Goal: Transaction & Acquisition: Purchase product/service

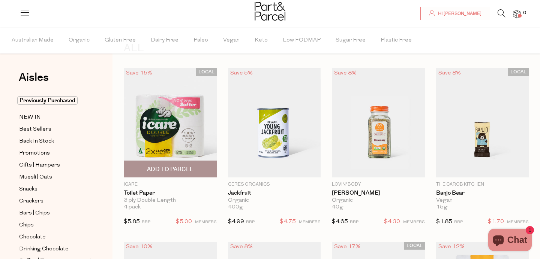
scroll to position [27, 0]
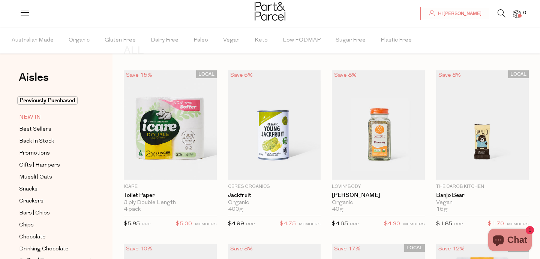
click at [36, 120] on span "NEW IN" at bounding box center [30, 117] width 22 height 9
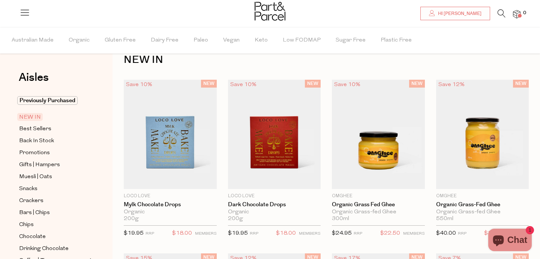
scroll to position [18, 0]
click at [46, 130] on span "Best Sellers" at bounding box center [35, 129] width 32 height 9
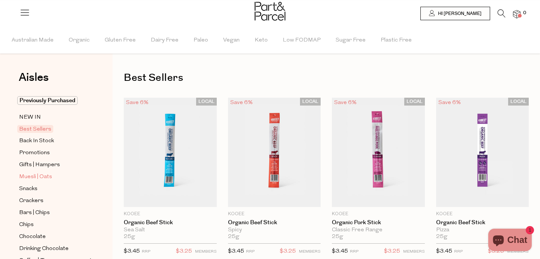
click at [45, 177] on span "Muesli | Oats" at bounding box center [35, 177] width 33 height 9
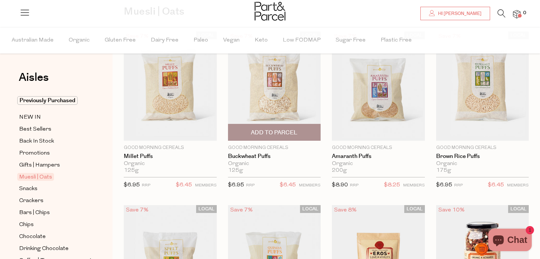
scroll to position [67, 0]
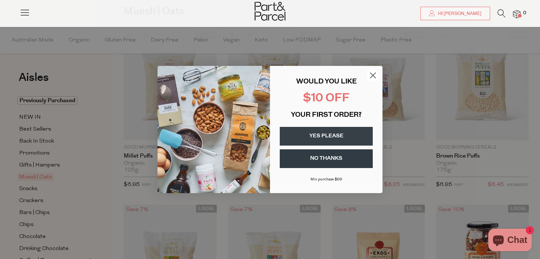
click at [376, 74] on circle "Close dialog" at bounding box center [373, 75] width 12 height 12
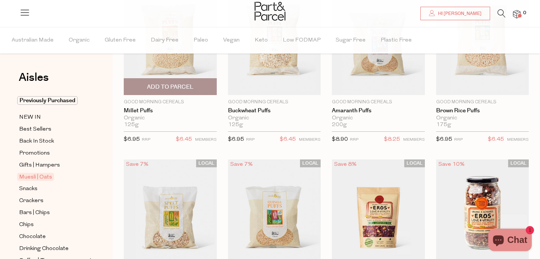
scroll to position [112, 0]
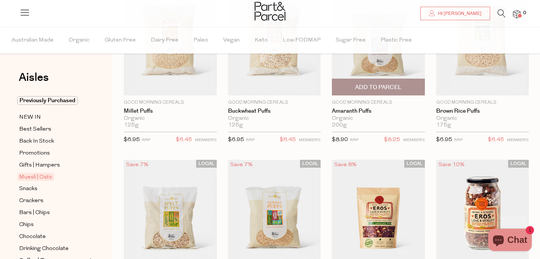
click at [349, 90] on span "Add To Parcel" at bounding box center [378, 87] width 88 height 16
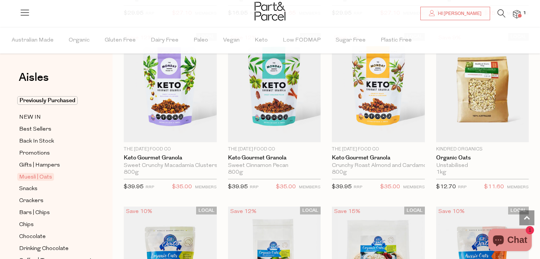
scroll to position [1641, 0]
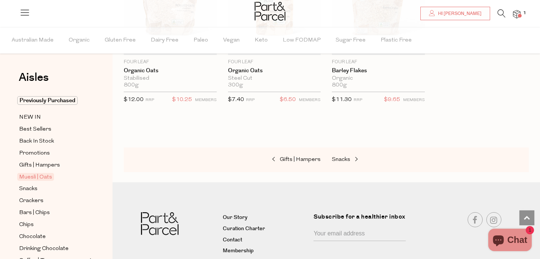
scroll to position [2261, 0]
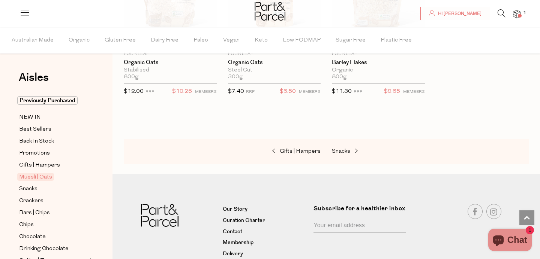
click at [348, 142] on div "Gifts | Hampers Snacks" at bounding box center [326, 151] width 405 height 25
click at [344, 151] on span "Snacks" at bounding box center [341, 152] width 18 height 6
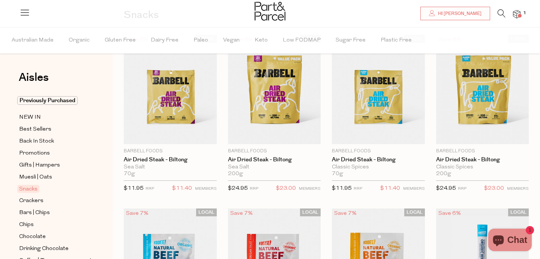
scroll to position [63, 0]
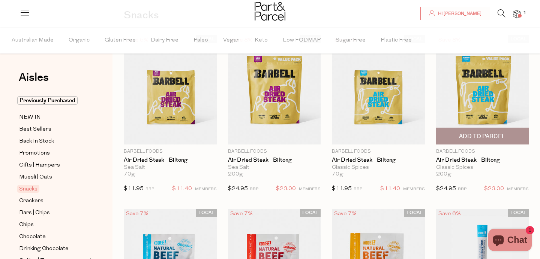
click at [467, 135] on span "Add To Parcel" at bounding box center [482, 137] width 46 height 8
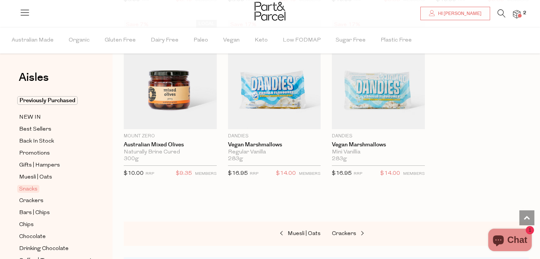
scroll to position [3062, 0]
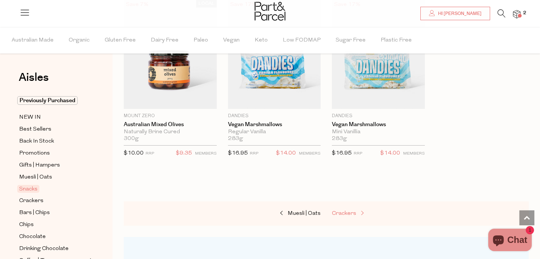
click at [351, 211] on span "Crackers" at bounding box center [344, 214] width 24 height 6
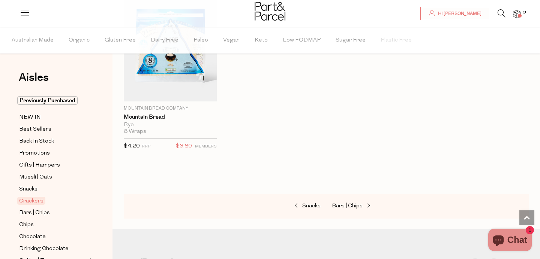
scroll to position [1734, 0]
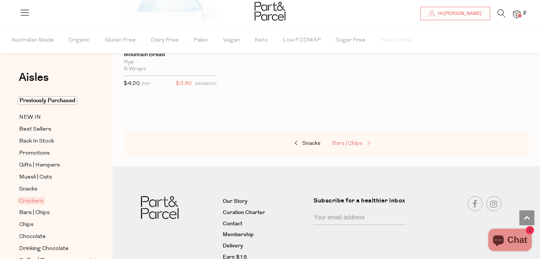
click at [339, 143] on span "Bars | Chips" at bounding box center [347, 144] width 31 height 6
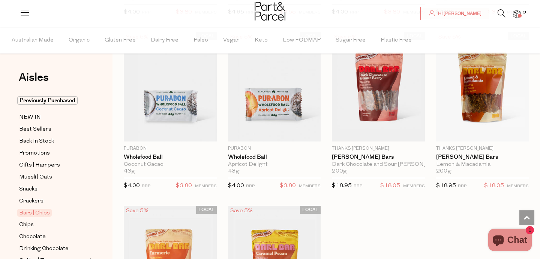
scroll to position [1984, 0]
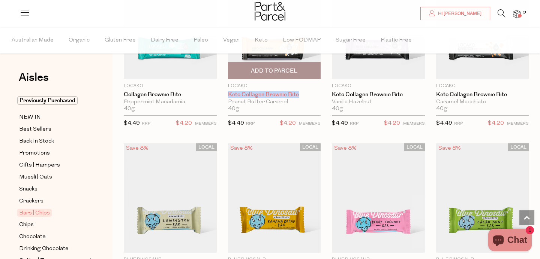
scroll to position [851, 0]
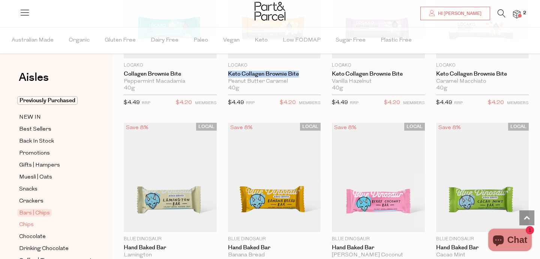
click at [33, 226] on span "Chips" at bounding box center [26, 225] width 15 height 9
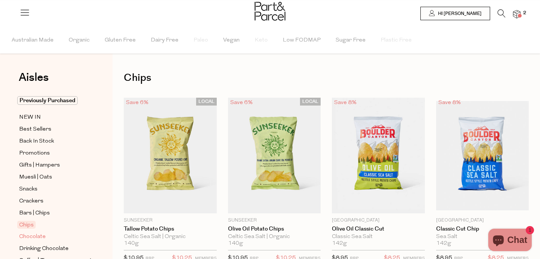
click at [39, 240] on span "Chocolate" at bounding box center [32, 237] width 27 height 9
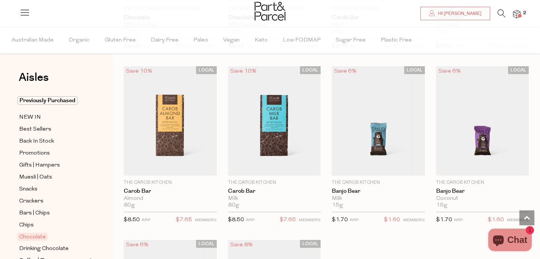
scroll to position [1970, 0]
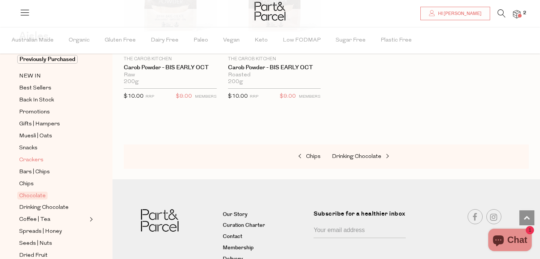
scroll to position [49, 0]
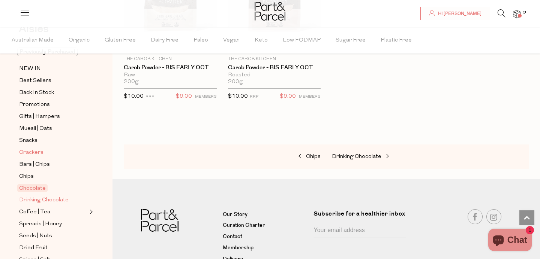
click at [57, 201] on span "Drinking Chocolate" at bounding box center [43, 200] width 49 height 9
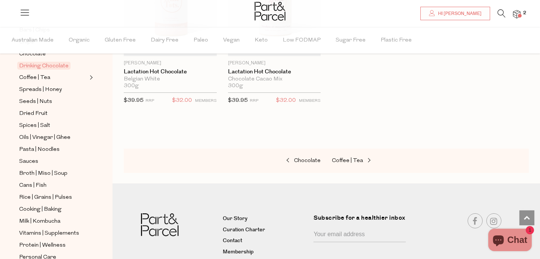
scroll to position [898, 0]
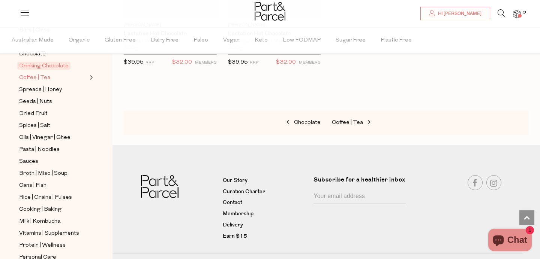
click at [36, 79] on span "Coffee | Tea" at bounding box center [34, 77] width 31 height 9
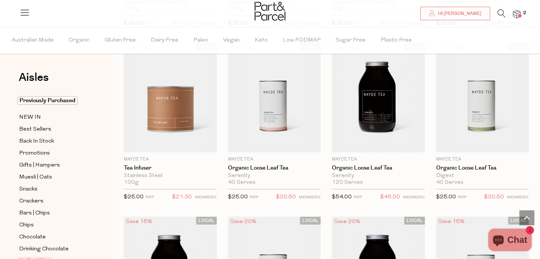
scroll to position [1634, 0]
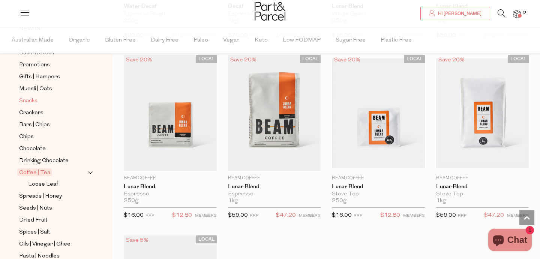
scroll to position [109, 0]
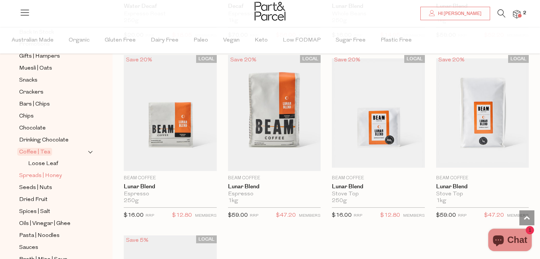
click at [43, 176] on span "Spreads | Honey" at bounding box center [40, 176] width 43 height 9
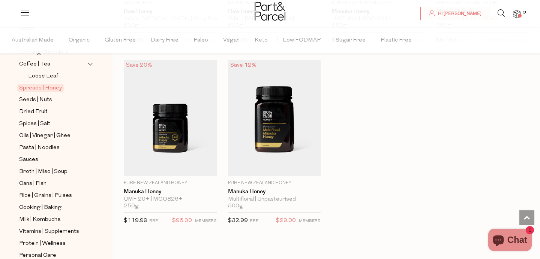
scroll to position [208, 0]
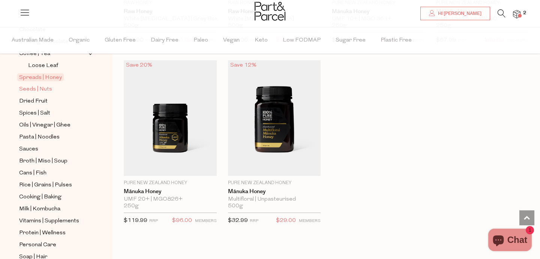
click at [47, 89] on span "Seeds | Nuts" at bounding box center [35, 89] width 33 height 9
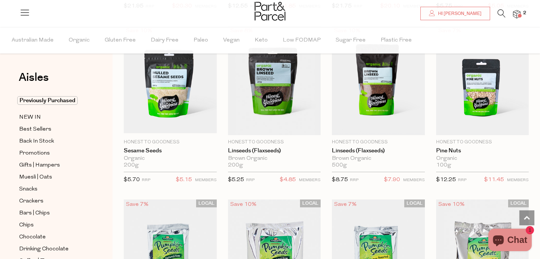
scroll to position [1290, 0]
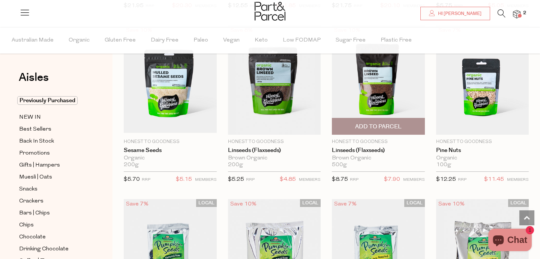
click at [384, 130] on span "Add To Parcel" at bounding box center [378, 127] width 46 height 8
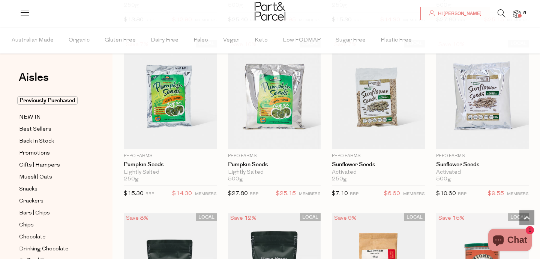
scroll to position [1627, 0]
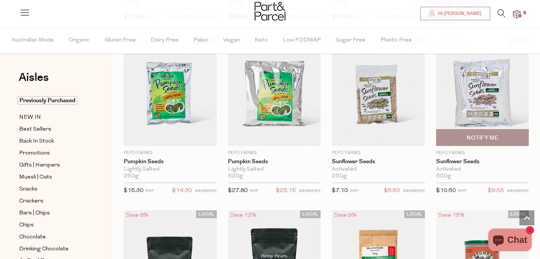
click at [505, 134] on span "Notify Me" at bounding box center [482, 138] width 88 height 16
type input "Notify when available"
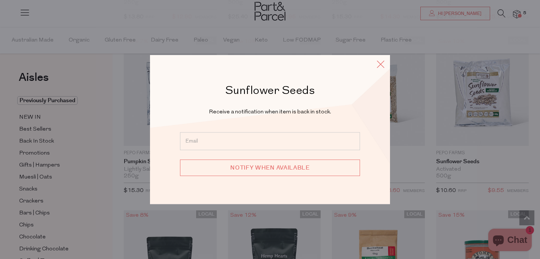
click at [384, 61] on icon at bounding box center [380, 64] width 11 height 11
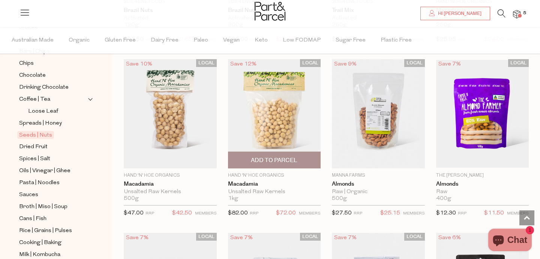
scroll to position [735, 0]
click at [283, 154] on span "Add To Parcel" at bounding box center [274, 160] width 88 height 16
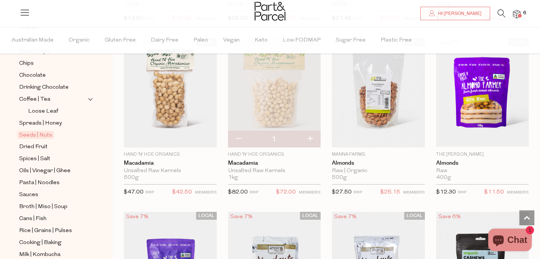
scroll to position [774, 0]
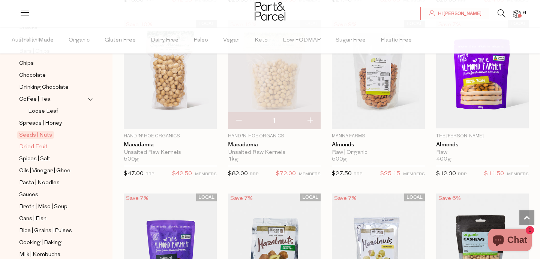
click at [44, 145] on span "Dried Fruit" at bounding box center [33, 147] width 28 height 9
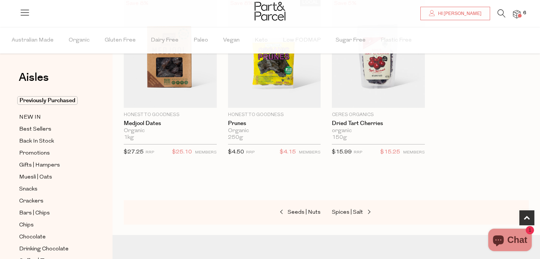
scroll to position [450, 0]
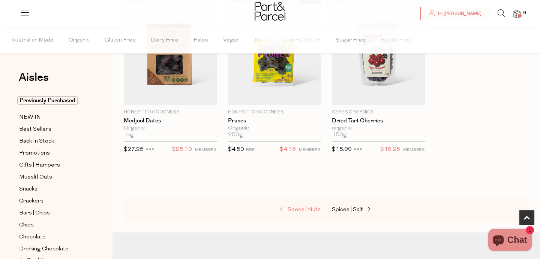
click at [285, 208] on span at bounding box center [282, 210] width 10 height 6
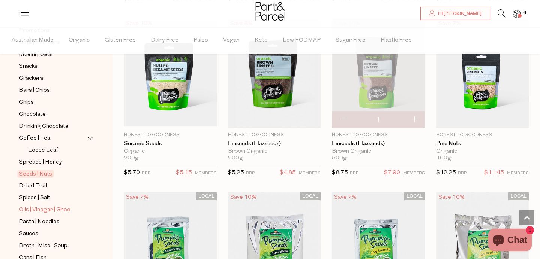
scroll to position [124, 0]
click at [37, 198] on span "Spices | Salt" at bounding box center [34, 197] width 31 height 9
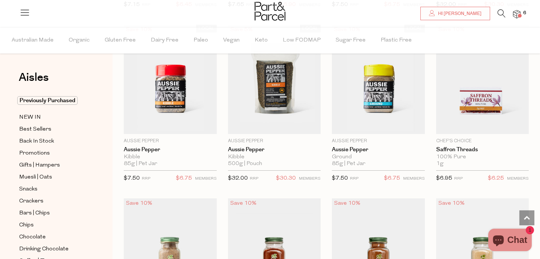
scroll to position [784, 0]
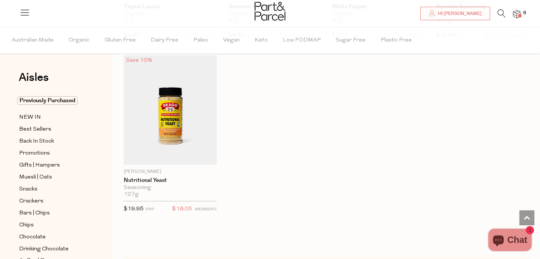
scroll to position [2488, 0]
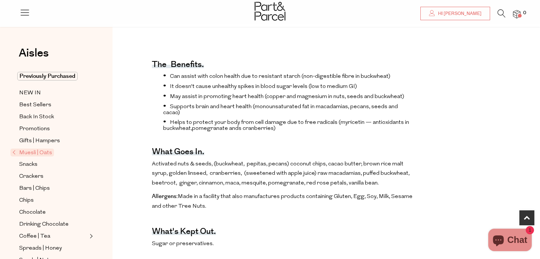
scroll to position [256, 0]
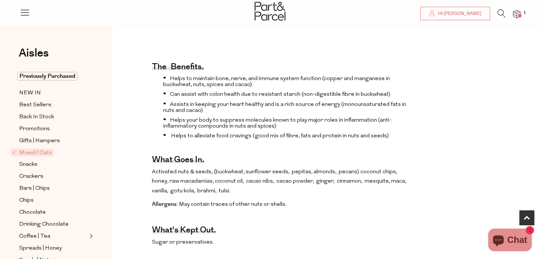
scroll to position [252, 0]
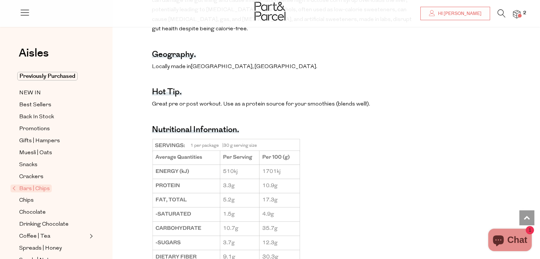
scroll to position [557, 0]
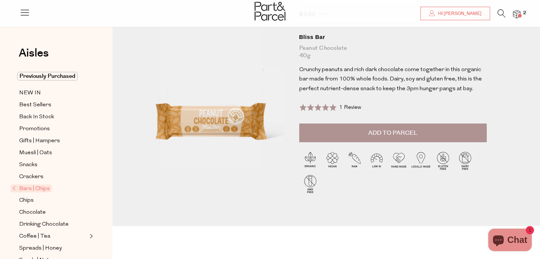
scroll to position [60, 0]
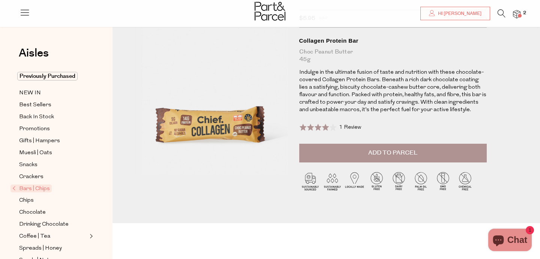
scroll to position [57, 0]
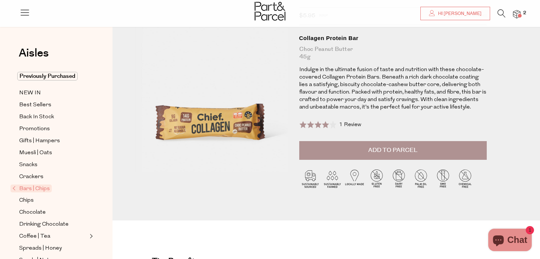
click at [336, 151] on button "Add to Parcel" at bounding box center [392, 150] width 187 height 19
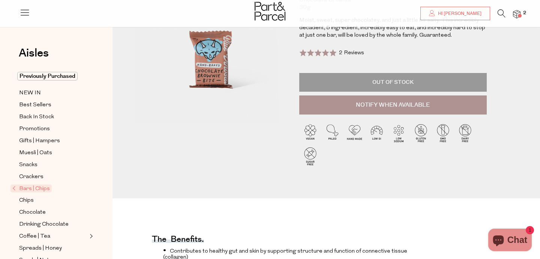
scroll to position [90, 0]
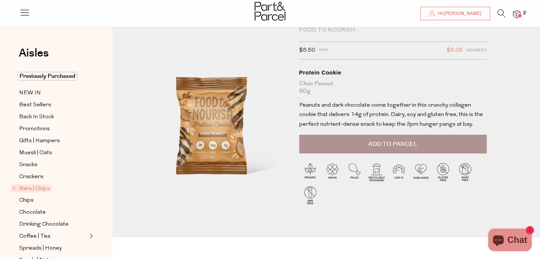
scroll to position [22, 0]
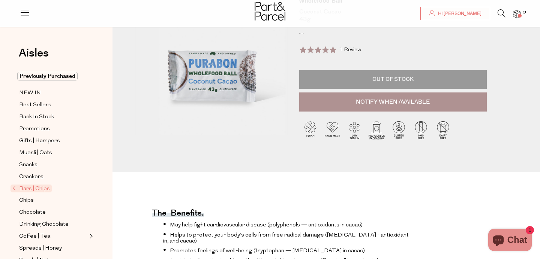
scroll to position [92, 0]
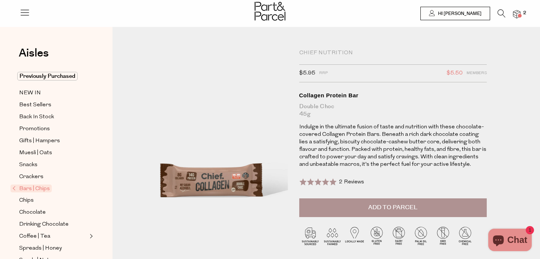
click at [387, 201] on button "Add to Parcel" at bounding box center [392, 208] width 187 height 19
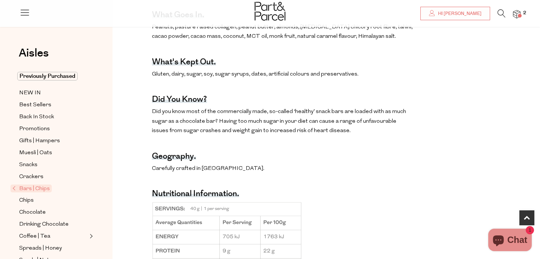
scroll to position [365, 0]
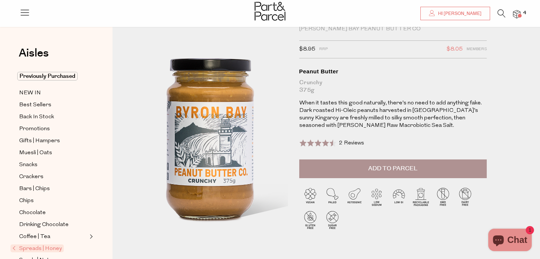
scroll to position [15, 0]
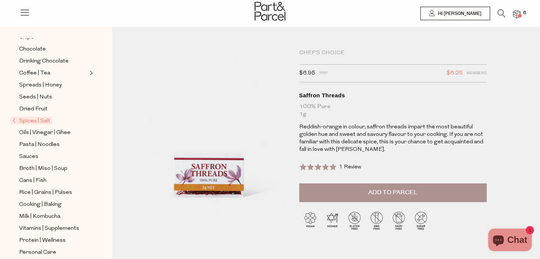
scroll to position [170, 0]
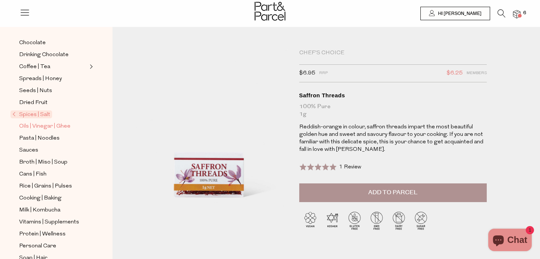
click at [44, 129] on span "Oils | Vinegar | Ghee" at bounding box center [44, 126] width 51 height 9
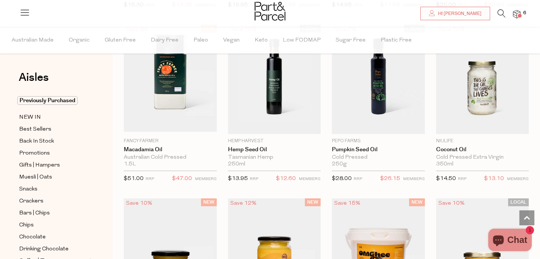
scroll to position [776, 0]
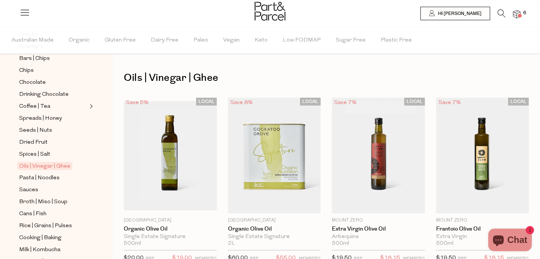
scroll to position [178, 0]
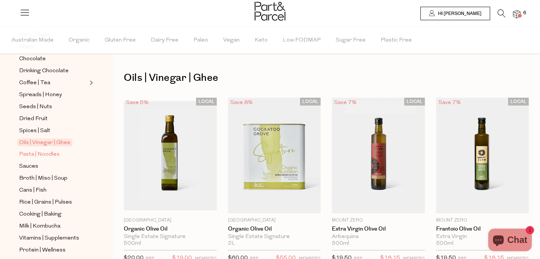
click at [50, 154] on span "Pasta | Noodles" at bounding box center [39, 154] width 40 height 9
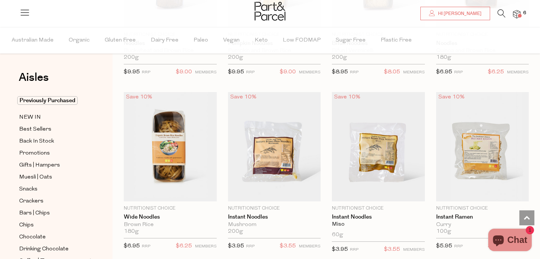
scroll to position [1961, 0]
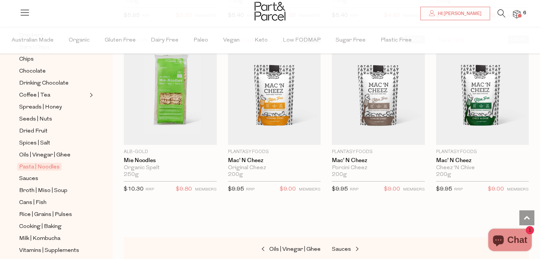
scroll to position [173, 0]
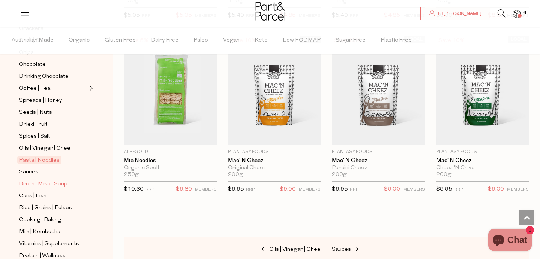
click at [36, 185] on span "Broth | Miso | Soup" at bounding box center [43, 184] width 48 height 9
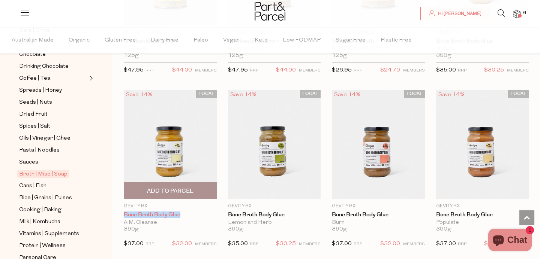
scroll to position [183, 0]
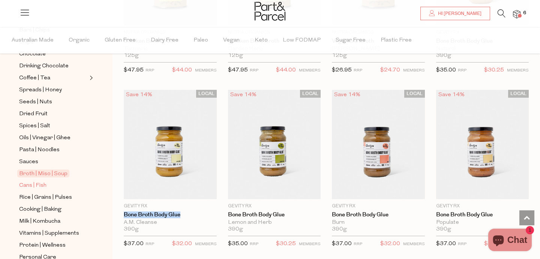
click at [32, 187] on span "Cans | Fish" at bounding box center [32, 185] width 27 height 9
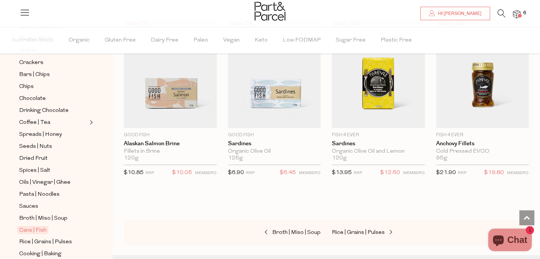
scroll to position [166, 0]
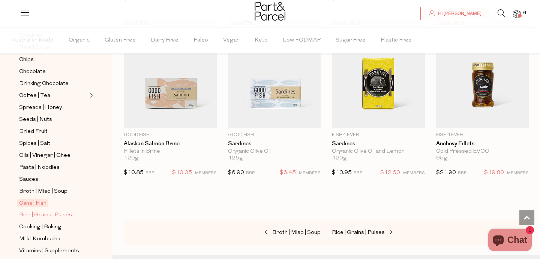
click at [32, 219] on span "Rice | Grains | Pulses" at bounding box center [45, 215] width 53 height 9
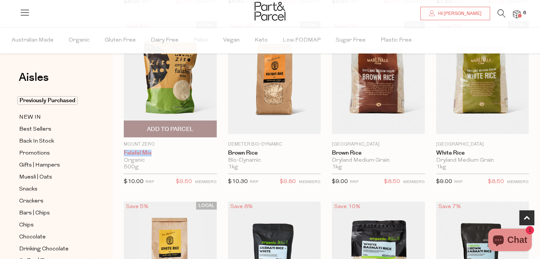
scroll to position [258, 0]
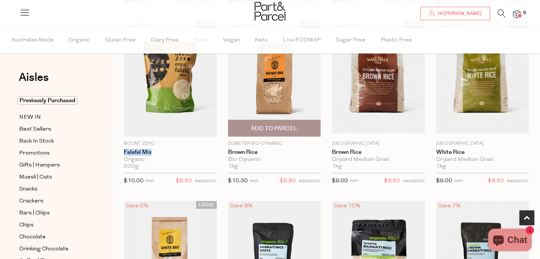
click at [259, 133] on span "Add To Parcel" at bounding box center [274, 128] width 88 height 16
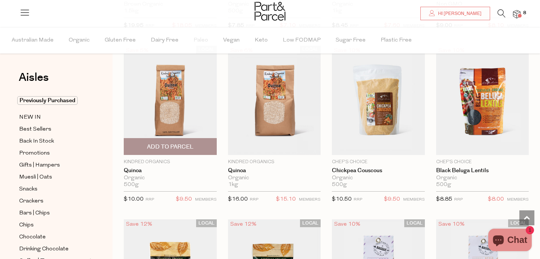
scroll to position [764, 0]
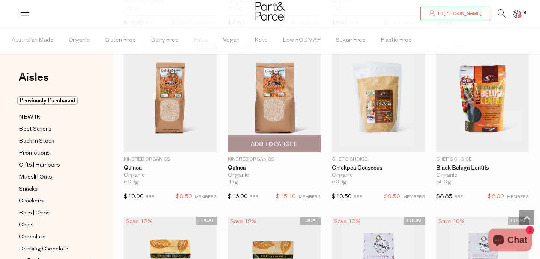
click at [290, 148] on span "Add To Parcel" at bounding box center [274, 145] width 46 height 8
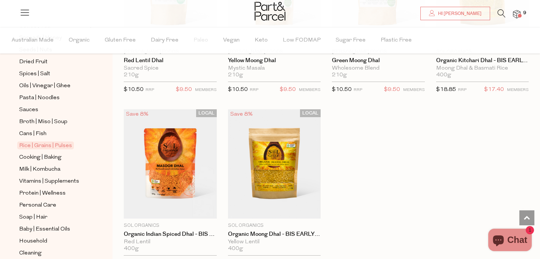
scroll to position [241, 0]
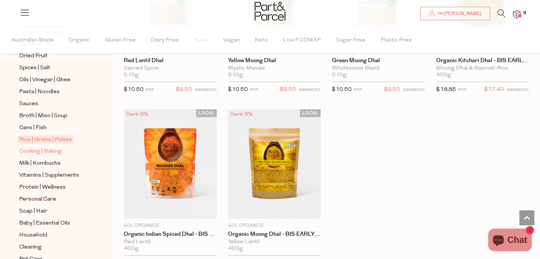
click at [44, 152] on span "Cooking | Baking" at bounding box center [40, 151] width 42 height 9
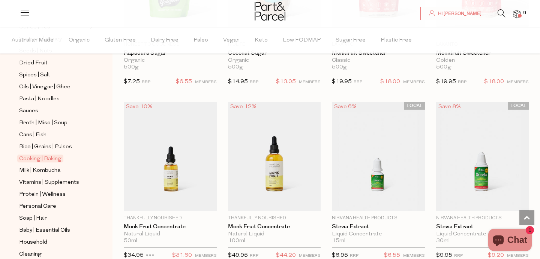
scroll to position [1939, 0]
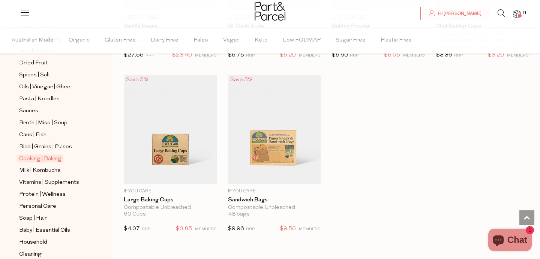
scroll to position [3683, 0]
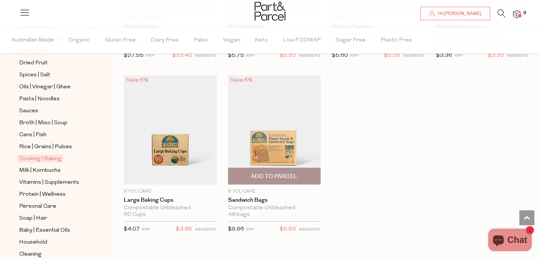
click at [275, 175] on span "Add To Parcel" at bounding box center [274, 177] width 46 height 8
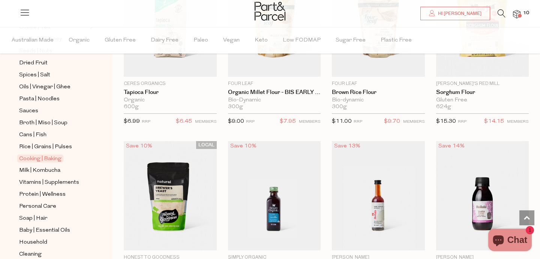
scroll to position [3267, 0]
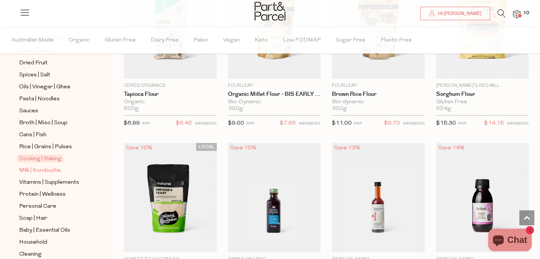
click at [44, 174] on span "Milk | Kombucha" at bounding box center [39, 170] width 41 height 9
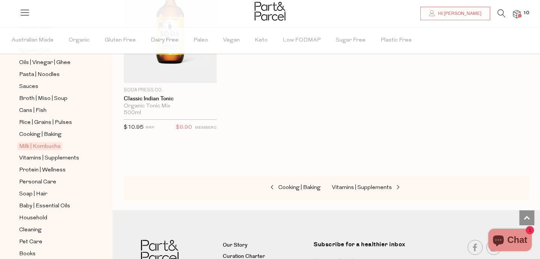
scroll to position [264, 0]
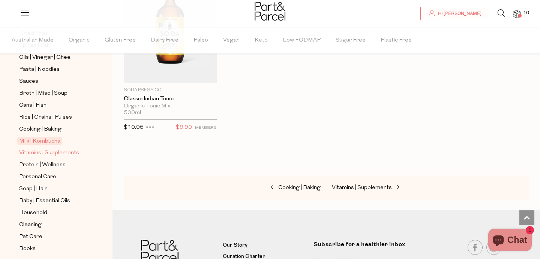
click at [46, 153] on span "Vitamins | Supplements" at bounding box center [49, 153] width 60 height 9
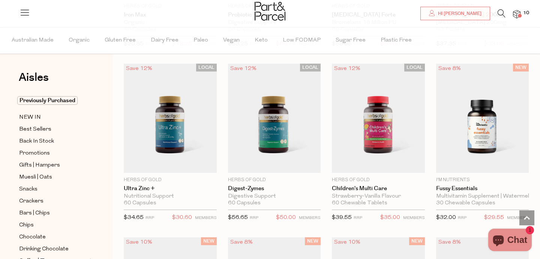
scroll to position [1270, 0]
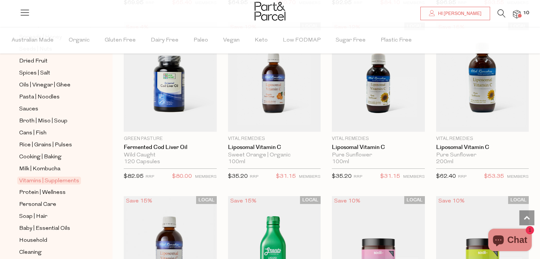
scroll to position [236, 0]
click at [41, 194] on span "Protein | Wellness" at bounding box center [42, 193] width 46 height 9
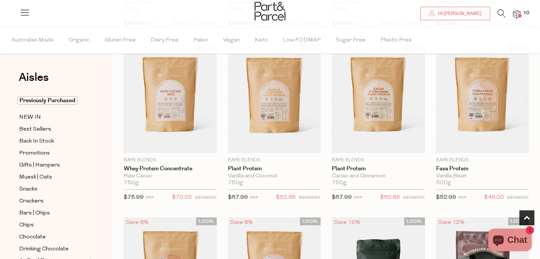
scroll to position [227, 0]
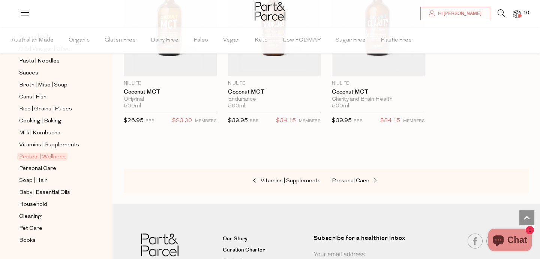
scroll to position [276, 0]
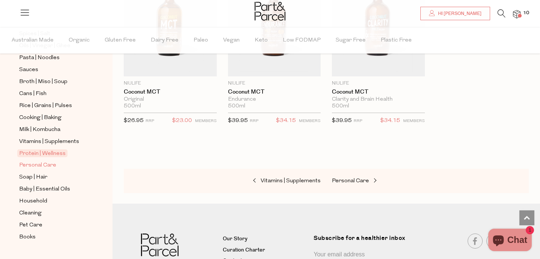
click at [43, 167] on span "Personal Care" at bounding box center [37, 165] width 37 height 9
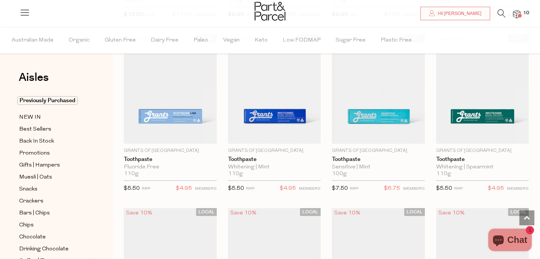
scroll to position [1281, 0]
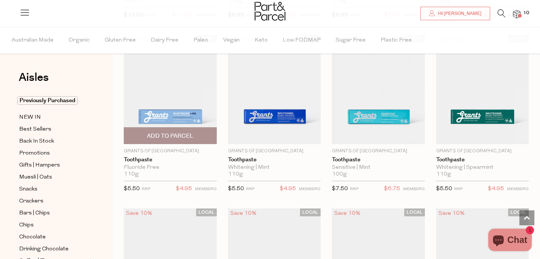
click at [183, 135] on span "Add To Parcel" at bounding box center [170, 136] width 46 height 8
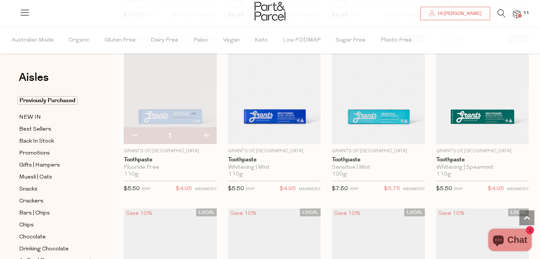
click at [206, 133] on button "button" at bounding box center [205, 136] width 21 height 16
type input "2"
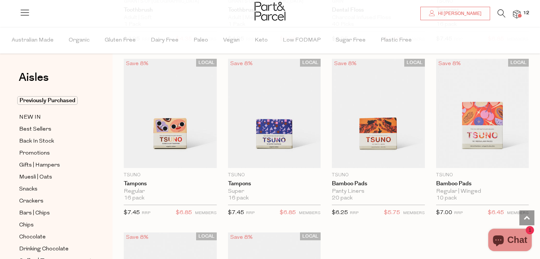
scroll to position [1957, 0]
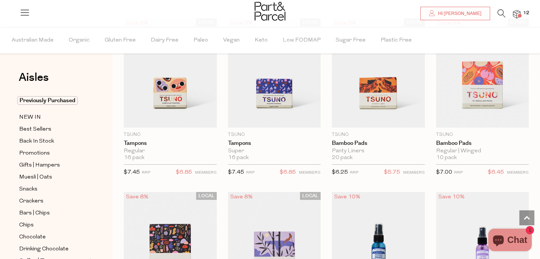
scroll to position [1988, 0]
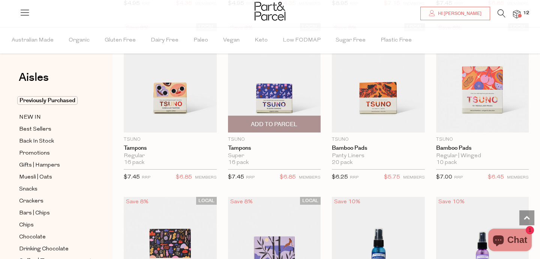
click at [283, 121] on span "Add To Parcel" at bounding box center [274, 125] width 46 height 8
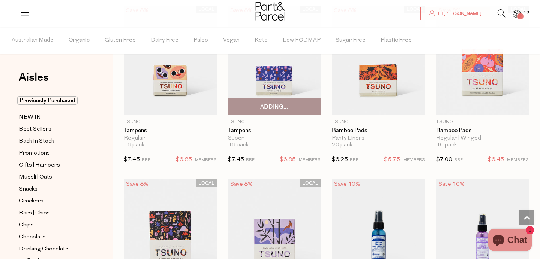
scroll to position [2006, 0]
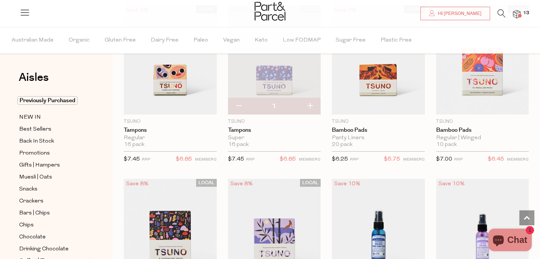
click at [309, 102] on button "button" at bounding box center [309, 106] width 21 height 16
type input "2"
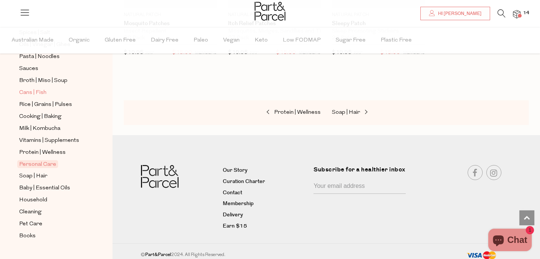
scroll to position [278, 0]
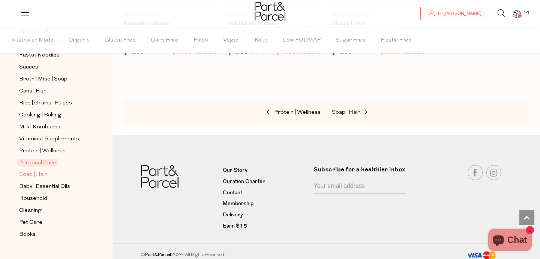
click at [40, 176] on span "Soap | Hair" at bounding box center [33, 175] width 28 height 9
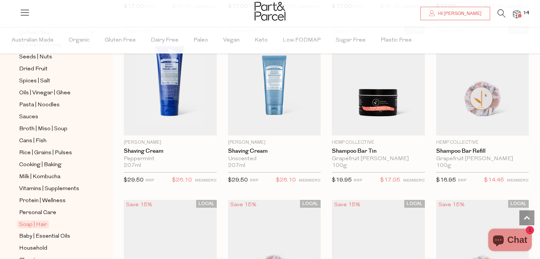
scroll to position [291, 0]
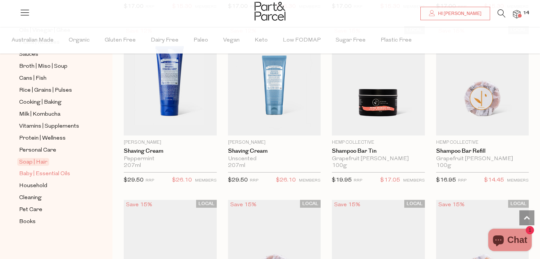
click at [51, 175] on span "Baby | Essential Oils" at bounding box center [44, 174] width 51 height 9
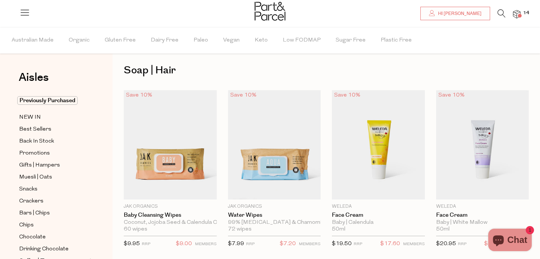
click at [36, 188] on span "Snacks" at bounding box center [28, 189] width 18 height 9
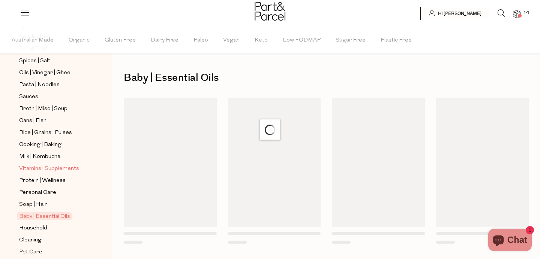
scroll to position [291, 0]
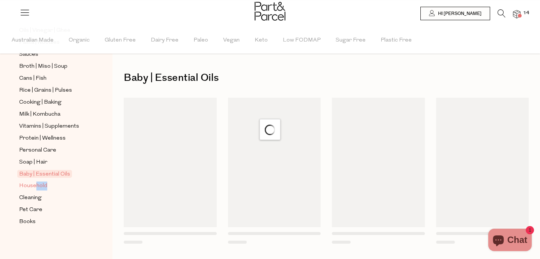
click at [36, 190] on ul "Previously Purchased NEW IN Best Sellers Back In Stock Promotions Gifts | Hampe…" at bounding box center [56, 15] width 80 height 421
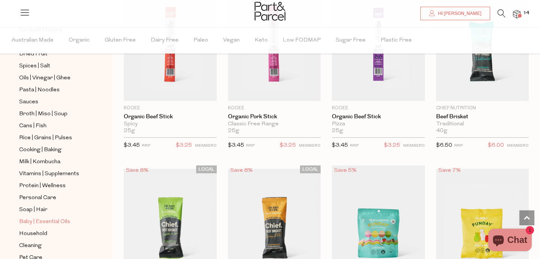
scroll to position [242, 0]
click at [41, 238] on span "Household" at bounding box center [33, 235] width 28 height 9
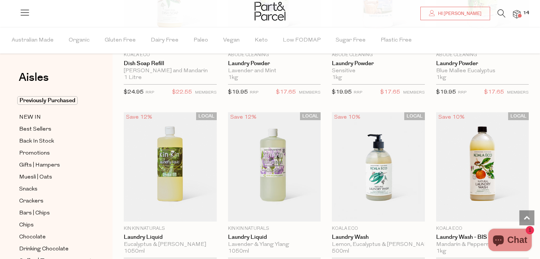
scroll to position [1733, 0]
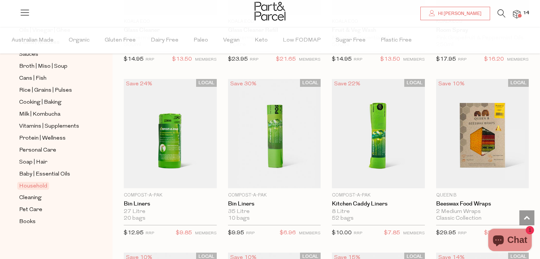
scroll to position [3191, 0]
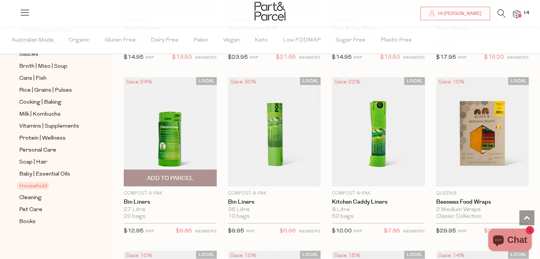
click at [172, 175] on span "Add To Parcel" at bounding box center [170, 179] width 46 height 8
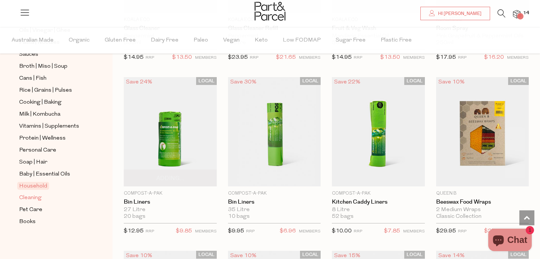
click at [39, 199] on span "Cleaning" at bounding box center [30, 198] width 22 height 9
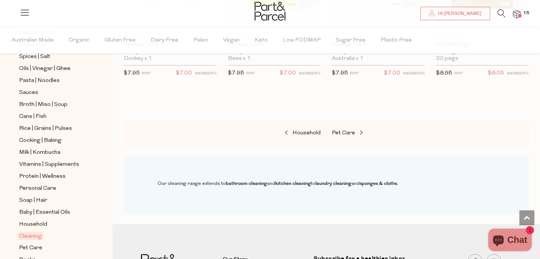
scroll to position [291, 0]
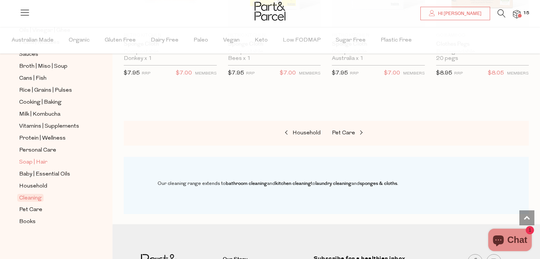
click at [44, 165] on span "Soap | Hair" at bounding box center [33, 162] width 28 height 9
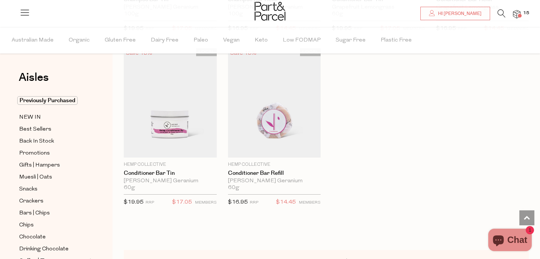
scroll to position [1960, 0]
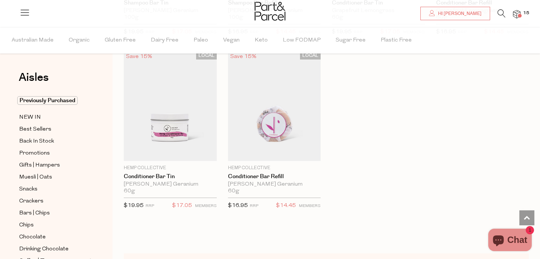
click at [519, 15] on span at bounding box center [520, 16] width 4 height 4
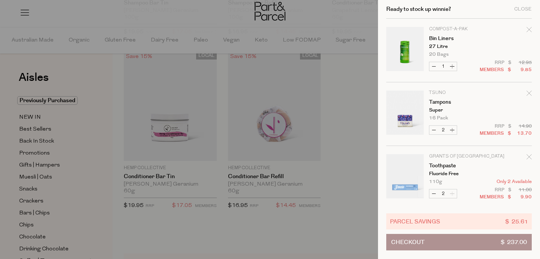
click at [409, 246] on span "Checkout" at bounding box center [407, 243] width 33 height 16
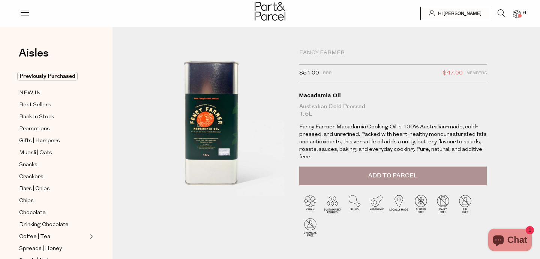
click at [340, 179] on button "Add to Parcel" at bounding box center [392, 176] width 187 height 19
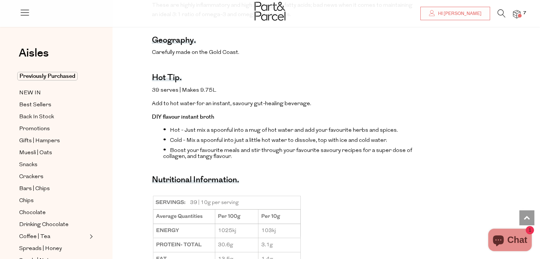
scroll to position [498, 0]
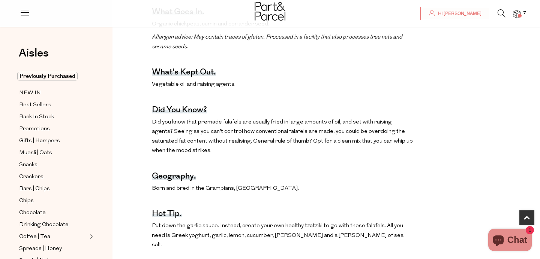
scroll to position [376, 0]
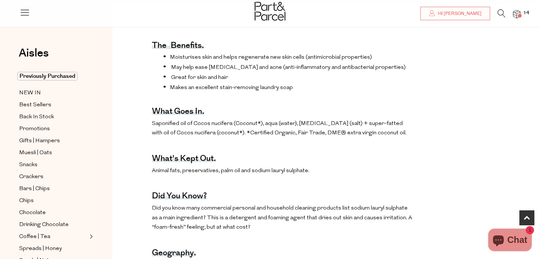
scroll to position [280, 0]
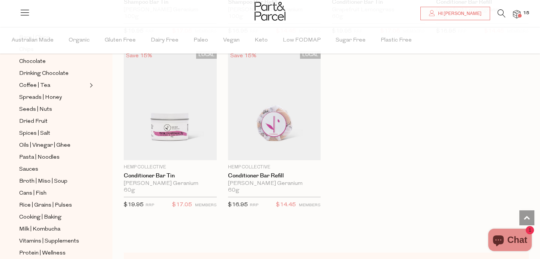
scroll to position [174, 0]
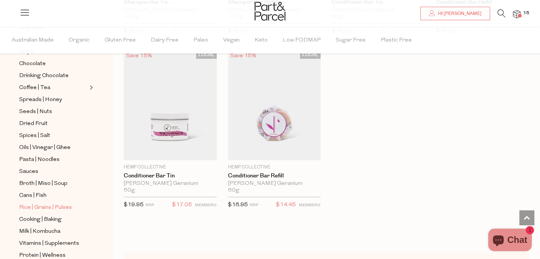
click at [42, 207] on span "Rice | Grains | Pulses" at bounding box center [45, 208] width 53 height 9
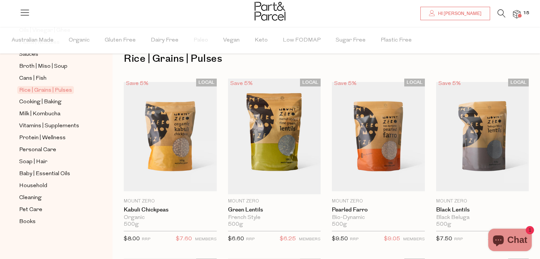
scroll to position [19, 0]
click at [36, 188] on span "Household" at bounding box center [33, 186] width 28 height 9
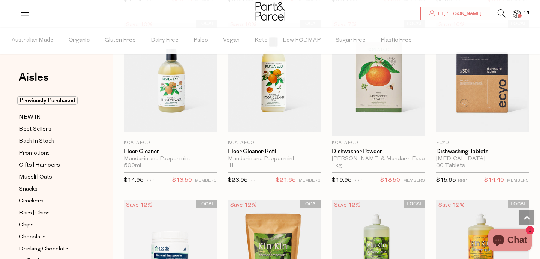
scroll to position [1126, 0]
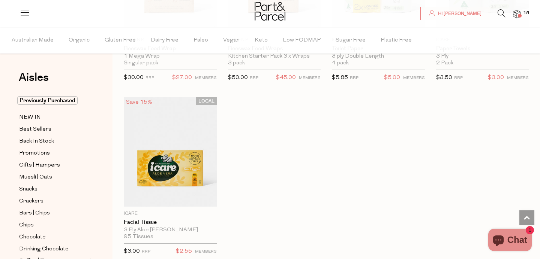
scroll to position [3535, 0]
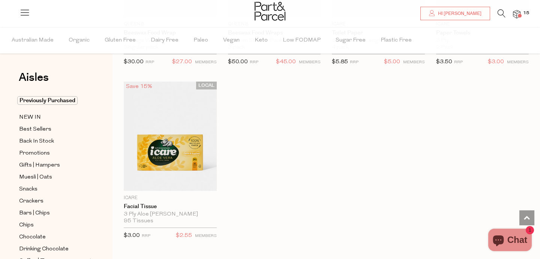
click at [517, 12] on img at bounding box center [516, 14] width 7 height 9
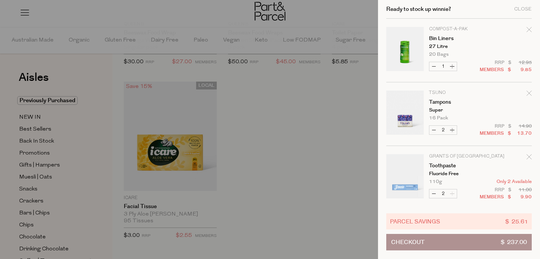
click at [452, 246] on button "Checkout $ 237.00" at bounding box center [458, 242] width 145 height 16
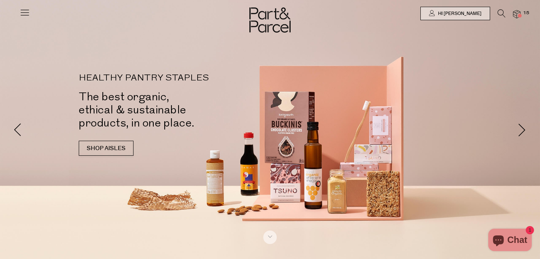
click at [508, 18] on li "15" at bounding box center [512, 14] width 15 height 10
click at [514, 17] on img at bounding box center [516, 14] width 7 height 9
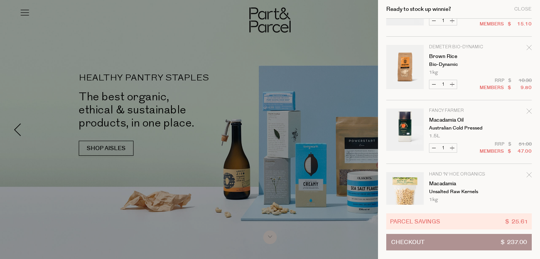
scroll to position [305, 0]
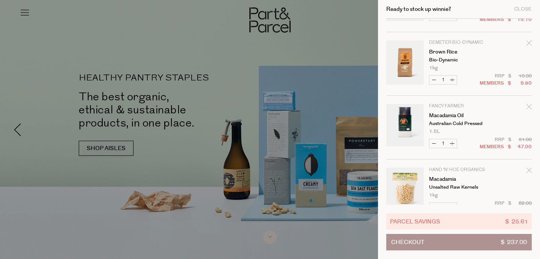
click at [530, 106] on icon "Remove Macadamia Oil" at bounding box center [528, 106] width 5 height 5
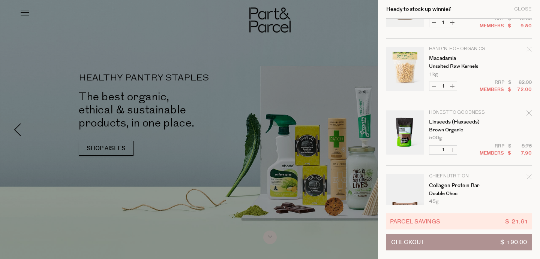
scroll to position [362, 0]
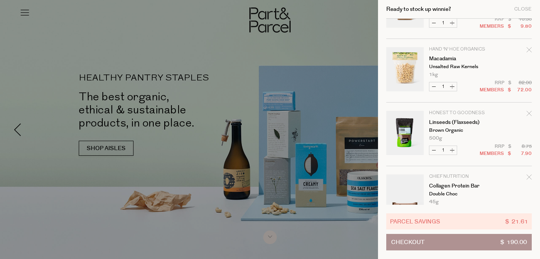
click at [454, 88] on button "Increase Macadamia" at bounding box center [452, 86] width 9 height 9
type input "2"
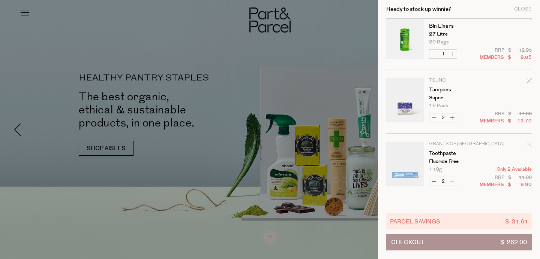
scroll to position [15, 0]
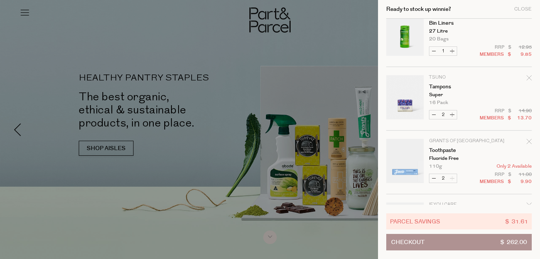
click at [437, 51] on button "Decrease Bin Liners" at bounding box center [433, 51] width 9 height 9
type input "0"
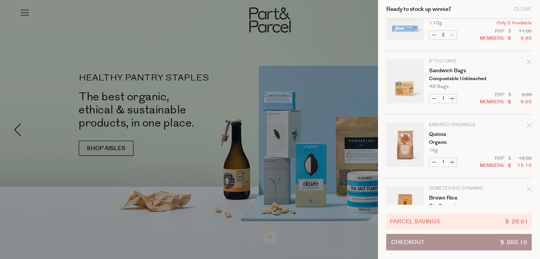
scroll to position [102, 0]
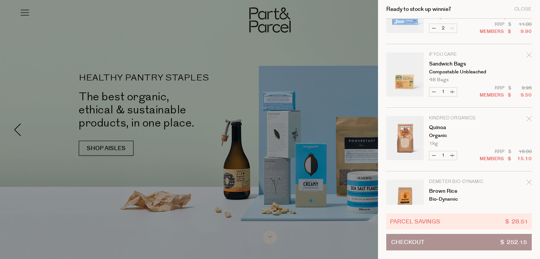
click at [528, 55] on icon "Remove Sandwich Bags" at bounding box center [528, 54] width 5 height 5
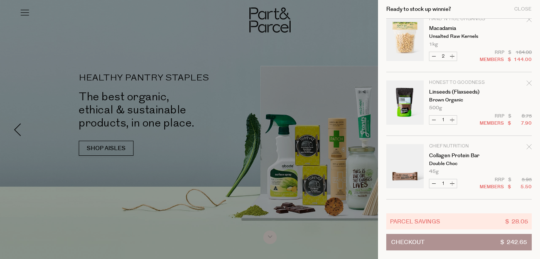
scroll to position [451, 0]
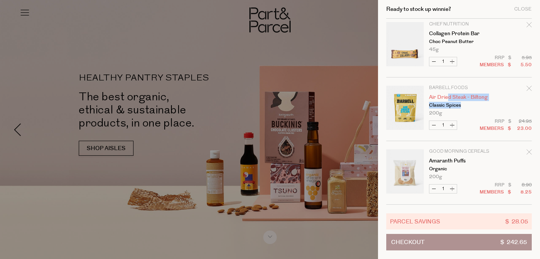
drag, startPoint x: 470, startPoint y: 105, endPoint x: 447, endPoint y: 100, distance: 23.8
click at [447, 100] on td "Barbell Foods Air Dried Steak - Biltong Classic Spices 200g Only 35 Available" at bounding box center [480, 101] width 103 height 30
click at [447, 100] on link "Air Dried Steak - Biltong" at bounding box center [458, 97] width 58 height 5
click at [430, 88] on p "Barbell Foods" at bounding box center [458, 88] width 58 height 4
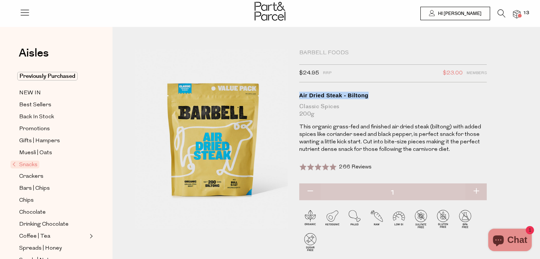
click at [528, 13] on span "13" at bounding box center [526, 13] width 10 height 7
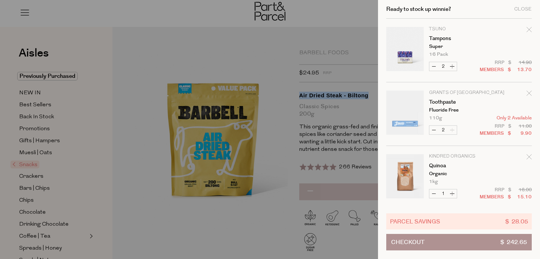
click at [434, 64] on button "Decrease Tampons" at bounding box center [433, 66] width 9 height 9
type input "1"
click at [274, 57] on div at bounding box center [270, 129] width 540 height 259
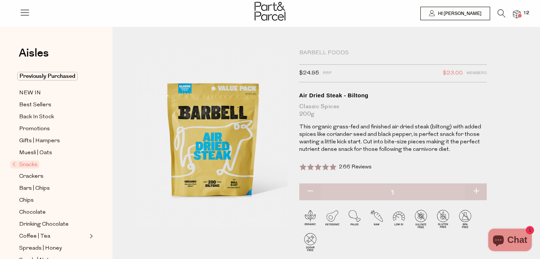
click at [499, 15] on icon at bounding box center [502, 13] width 8 height 8
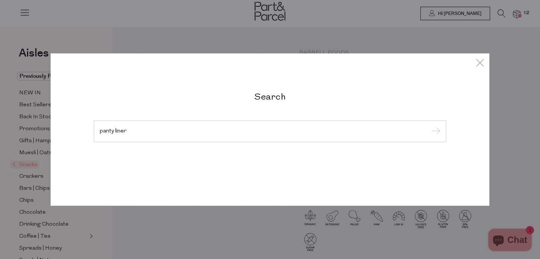
type input "panty liner"
click at [429, 126] on input "submit" at bounding box center [434, 131] width 11 height 11
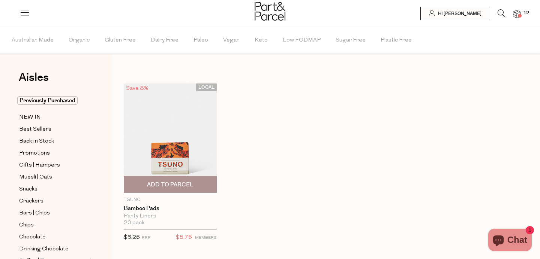
click at [182, 143] on link at bounding box center [170, 138] width 93 height 109
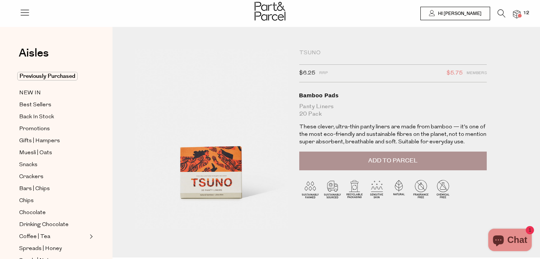
click at [345, 159] on button "Add to Parcel" at bounding box center [392, 161] width 187 height 19
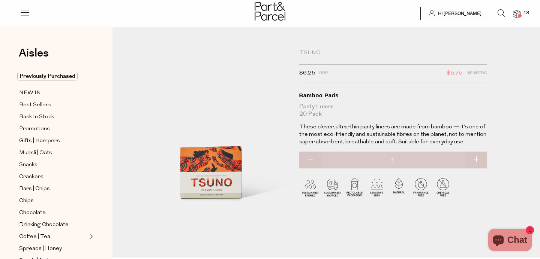
click at [521, 16] on span at bounding box center [520, 16] width 4 height 4
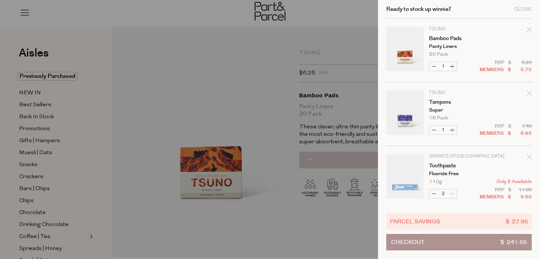
click at [454, 132] on button "Increase Tampons" at bounding box center [452, 130] width 9 height 9
type input "2"
click at [453, 65] on button "Increase Bamboo Pads" at bounding box center [452, 66] width 9 height 9
type input "2"
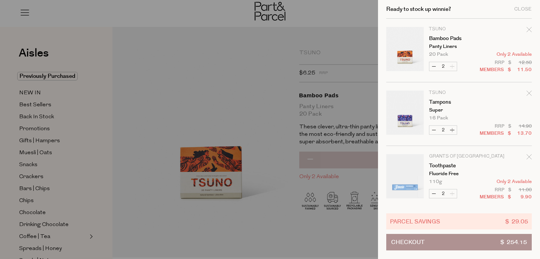
click at [453, 131] on button "Increase Tampons" at bounding box center [452, 130] width 9 height 9
type input "3"
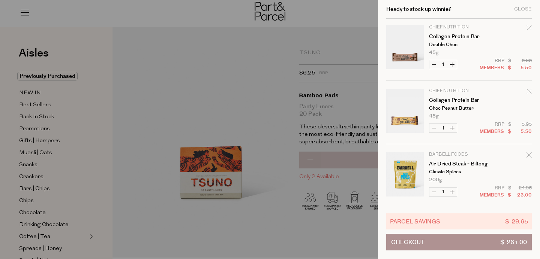
scroll to position [515, 0]
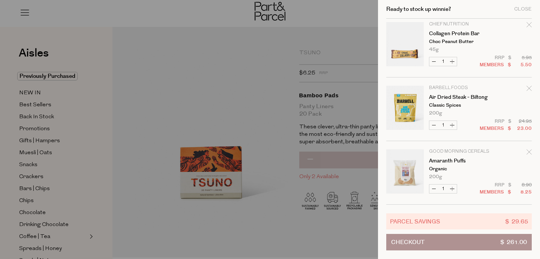
click at [433, 189] on button "Decrease Amaranth Puffs" at bounding box center [433, 189] width 9 height 9
type input "0"
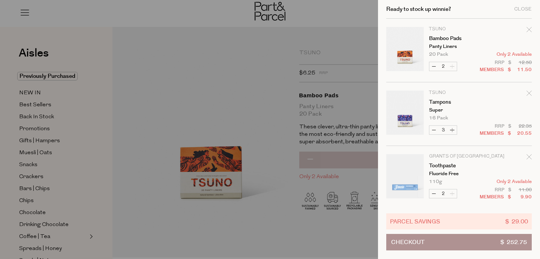
drag, startPoint x: 528, startPoint y: 152, endPoint x: 502, endPoint y: 151, distance: 26.3
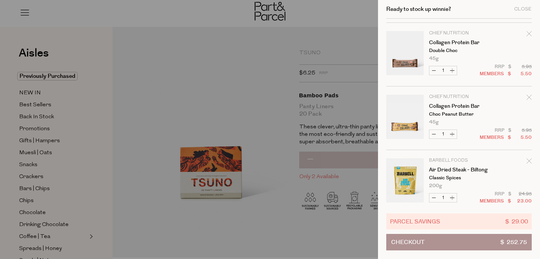
scroll to position [451, 0]
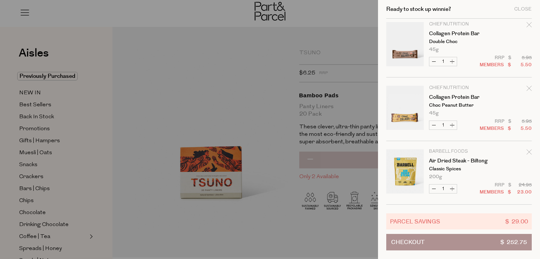
click at [438, 241] on button "Checkout $ 252.75" at bounding box center [458, 242] width 145 height 16
